Goal: Check status: Check status

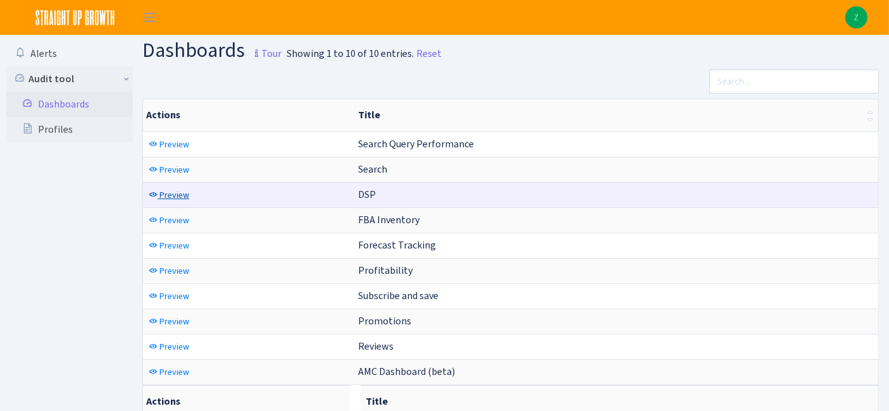
click at [166, 185] on link "Preview" at bounding box center [168, 195] width 47 height 20
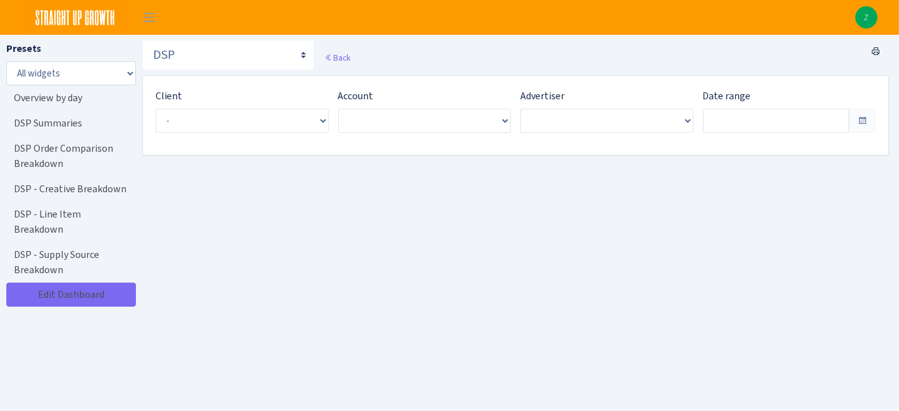
type input "[DATE] - [DATE]"
click at [226, 127] on span "Select an entry" at bounding box center [240, 121] width 169 height 24
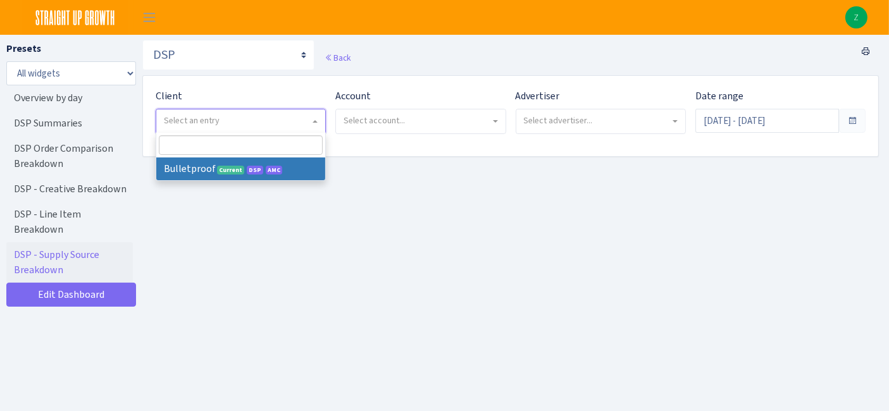
select select "409"
select select
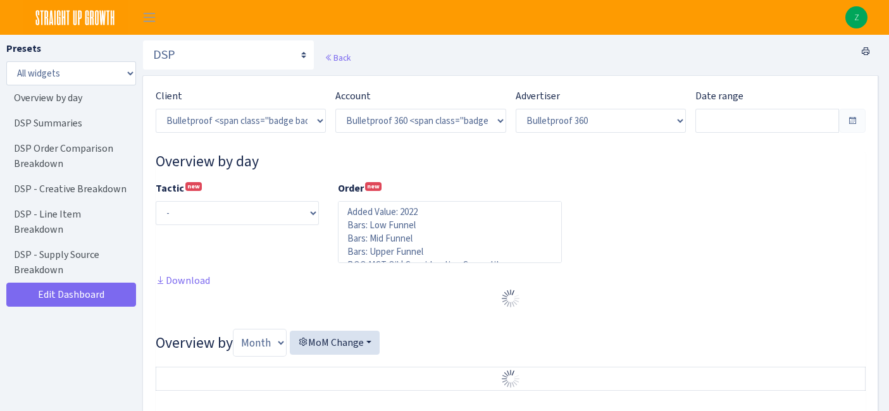
select select "3235730245795869"
select select "2888625790301"
select select
type input "Sep 2, 2025 - Oct 1, 2025"
type input "Aug 3, 2025 - Sep 1, 2025"
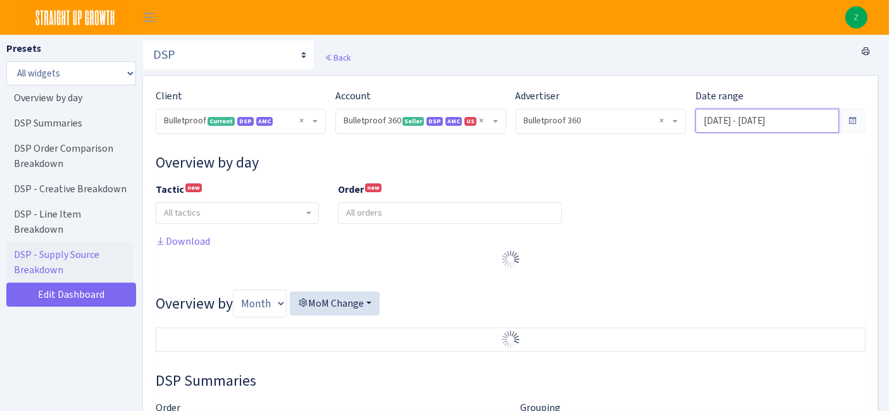
click at [734, 125] on input "Sep 2, 2025 - Oct 1, 2025" at bounding box center [767, 121] width 144 height 24
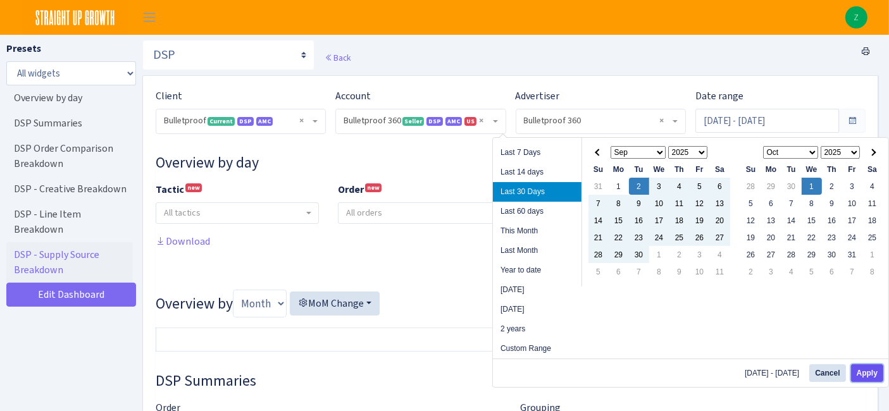
click at [859, 372] on button "Apply" at bounding box center [867, 373] width 32 height 18
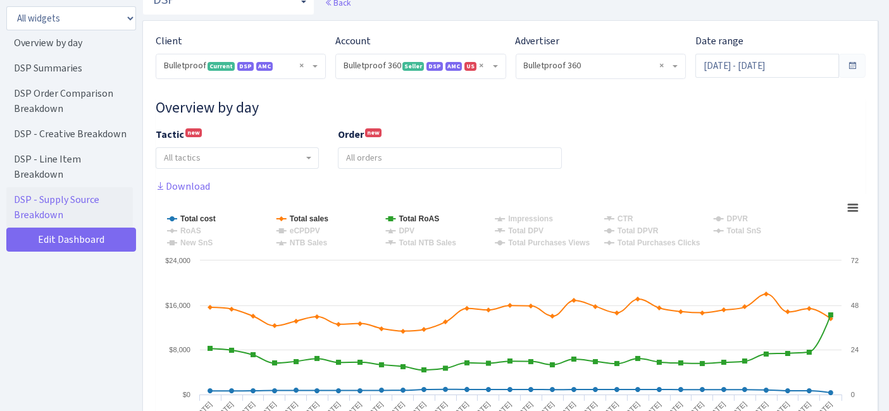
scroll to position [211, 0]
